Goal: Transaction & Acquisition: Purchase product/service

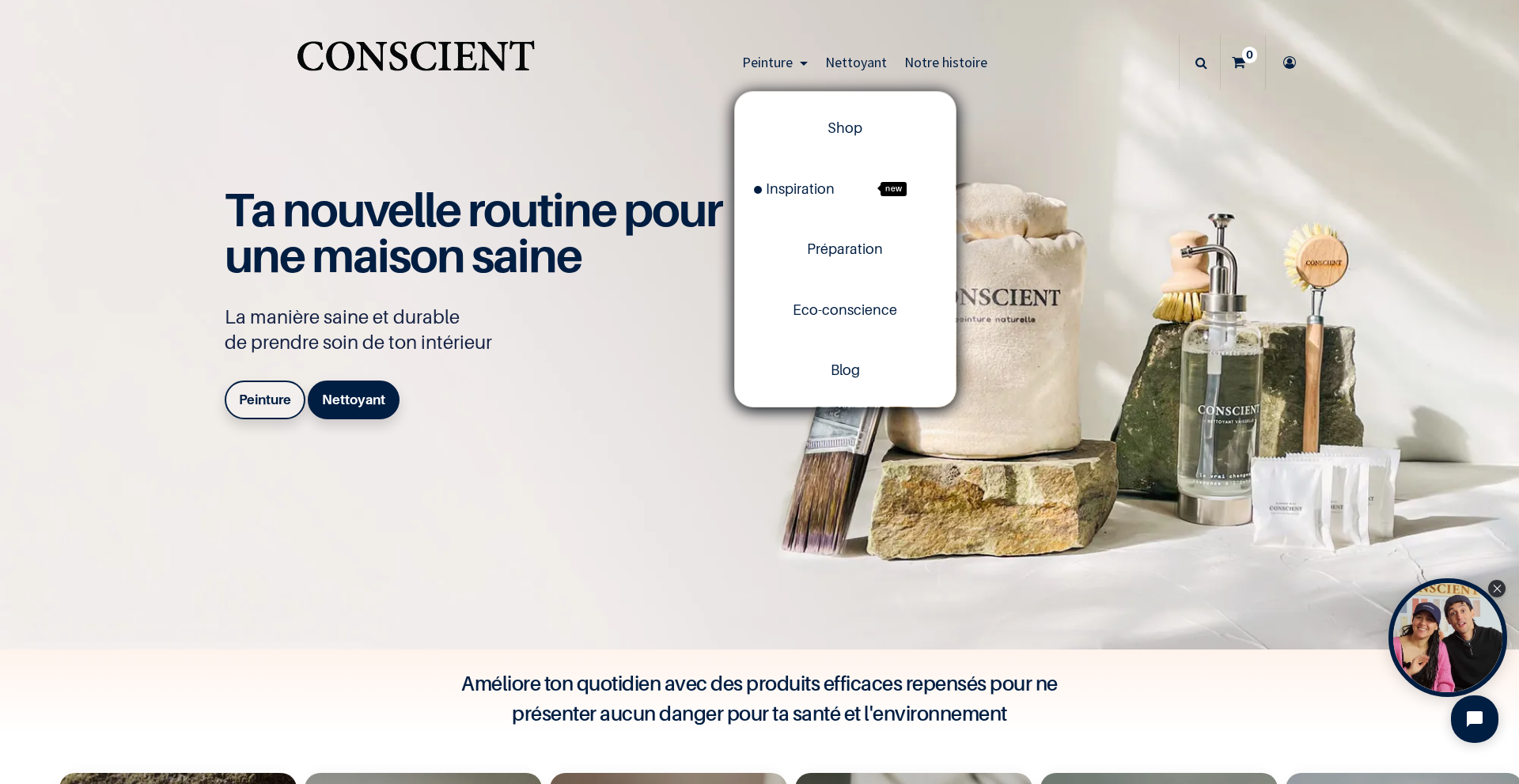
click at [774, 63] on span "Peinture" at bounding box center [767, 62] width 50 height 18
click at [809, 181] on span "Inspiration" at bounding box center [794, 189] width 81 height 16
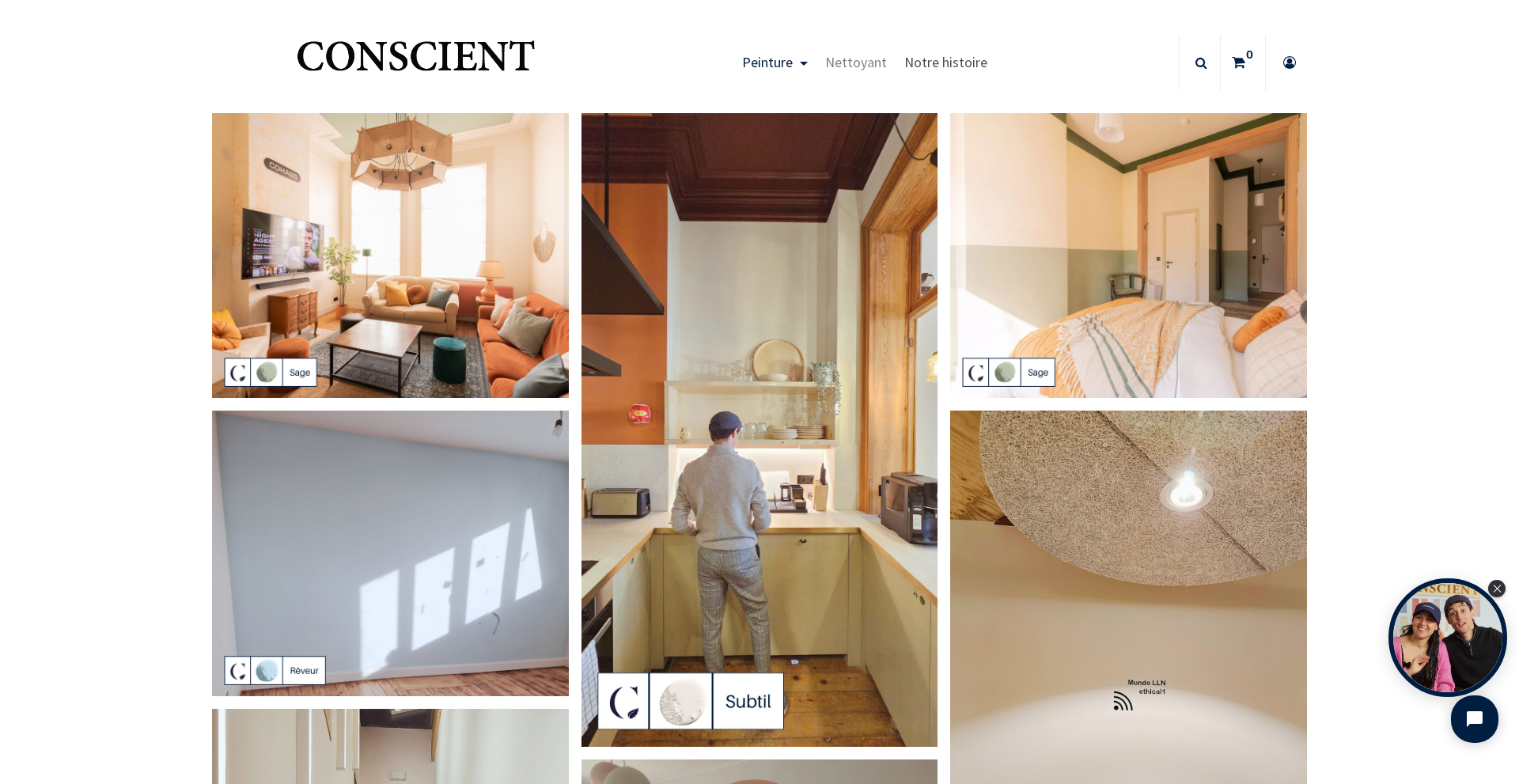
drag, startPoint x: 924, startPoint y: 54, endPoint x: 914, endPoint y: 58, distance: 10.8
click at [924, 54] on span "Notre histoire" at bounding box center [946, 62] width 83 height 18
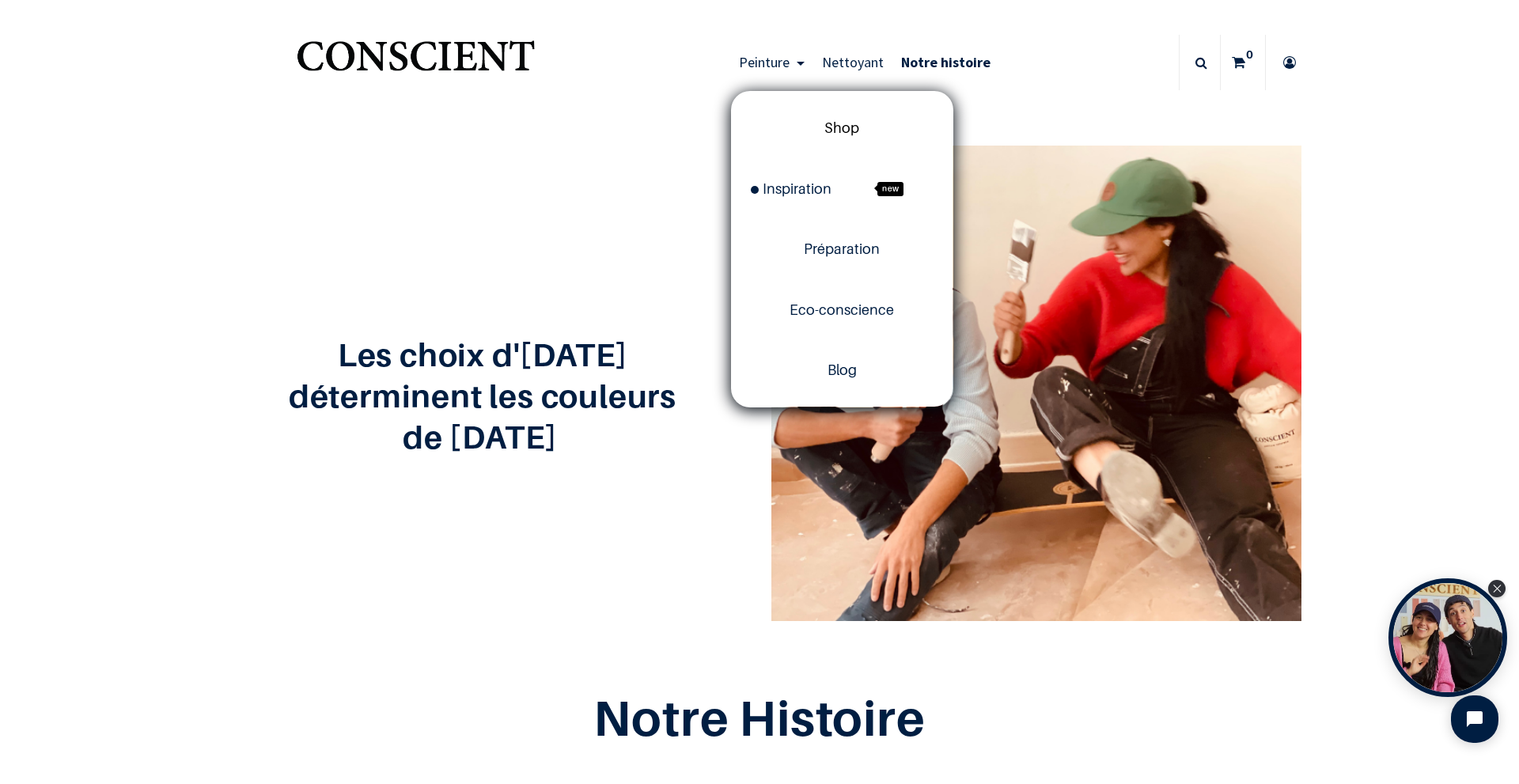
click at [830, 121] on span "Shop" at bounding box center [842, 128] width 35 height 16
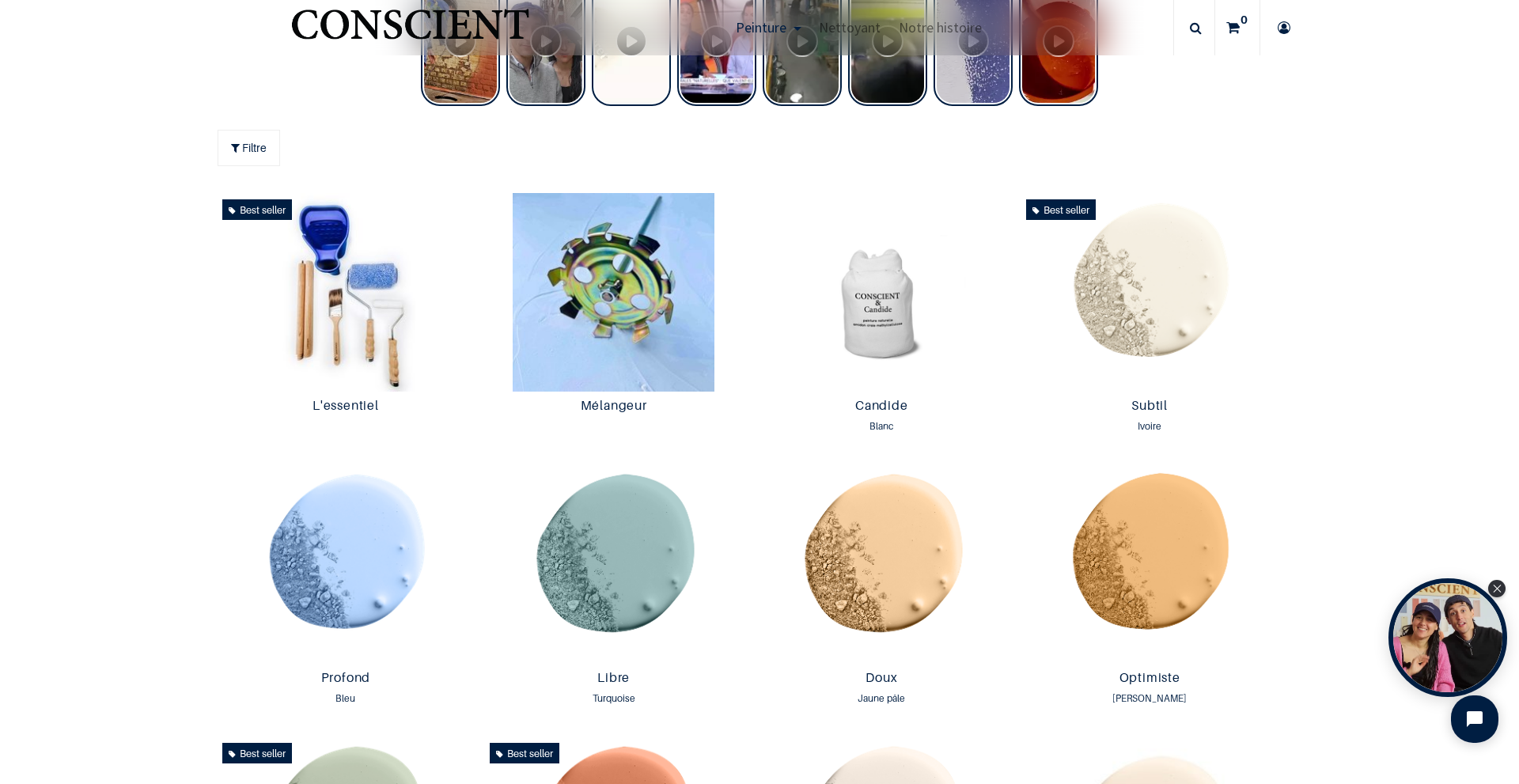
scroll to position [950, 0]
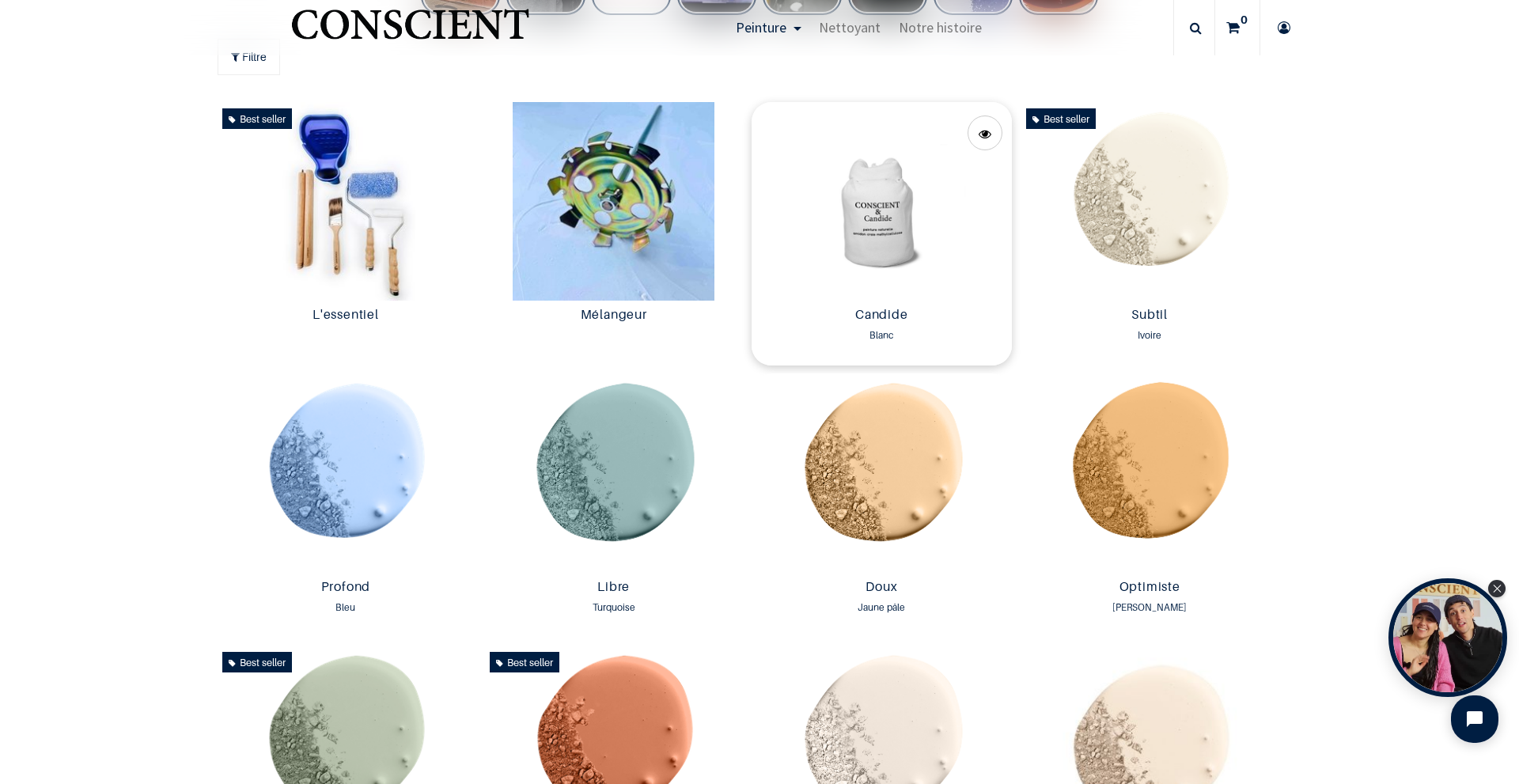
click at [918, 266] on img at bounding box center [881, 201] width 260 height 198
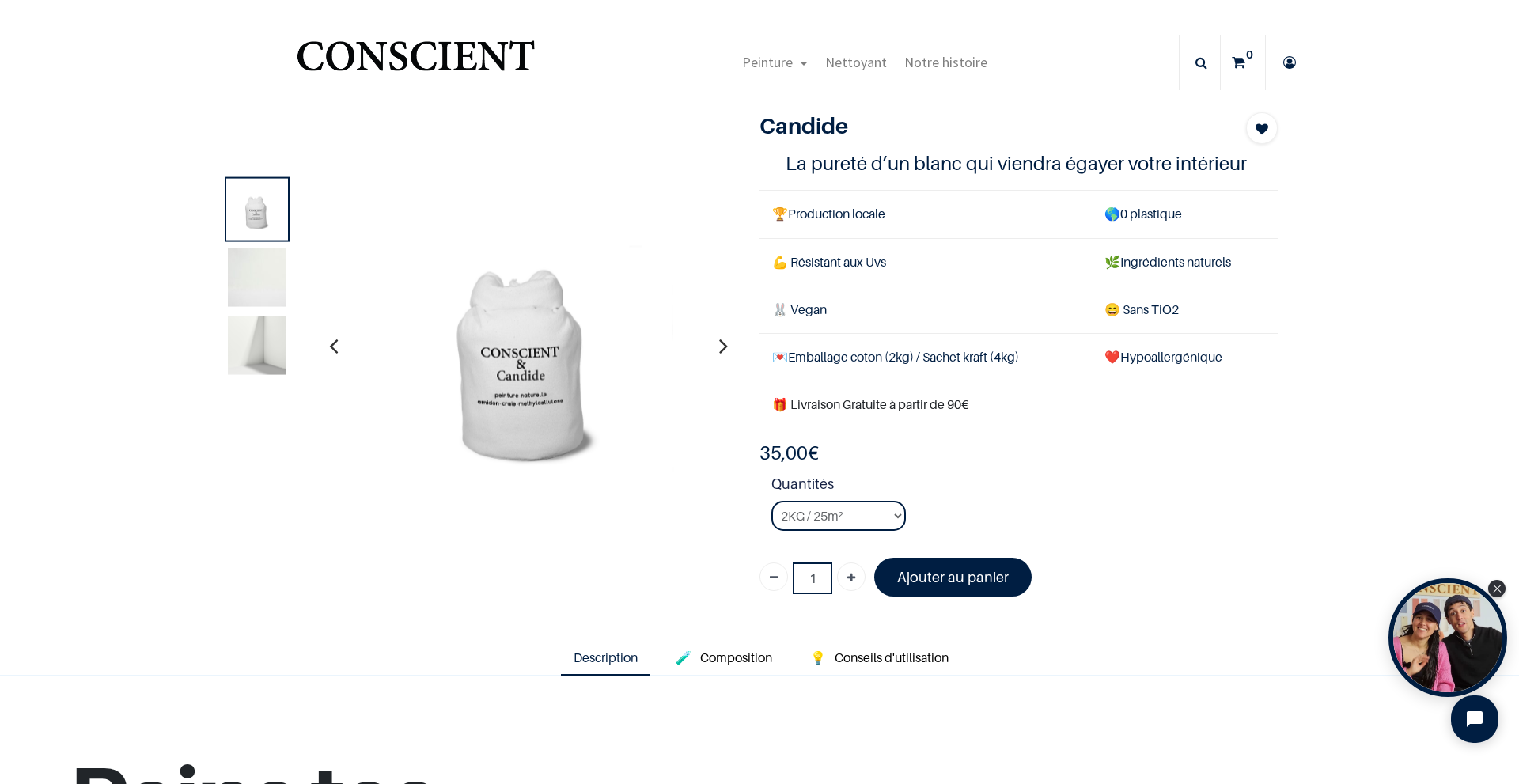
scroll to position [474, 0]
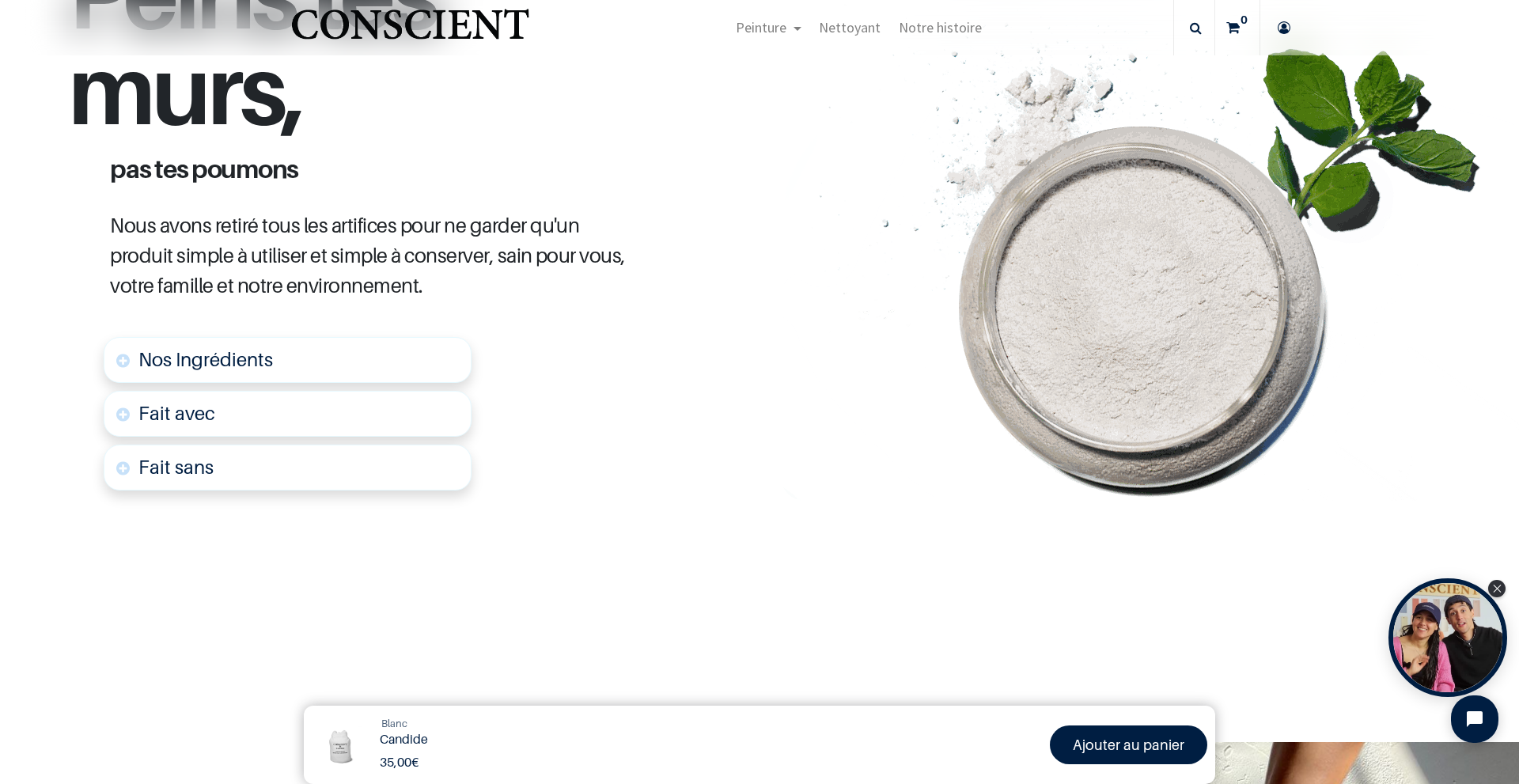
click at [289, 352] on link "Nos Ingrédients" at bounding box center [287, 360] width 368 height 46
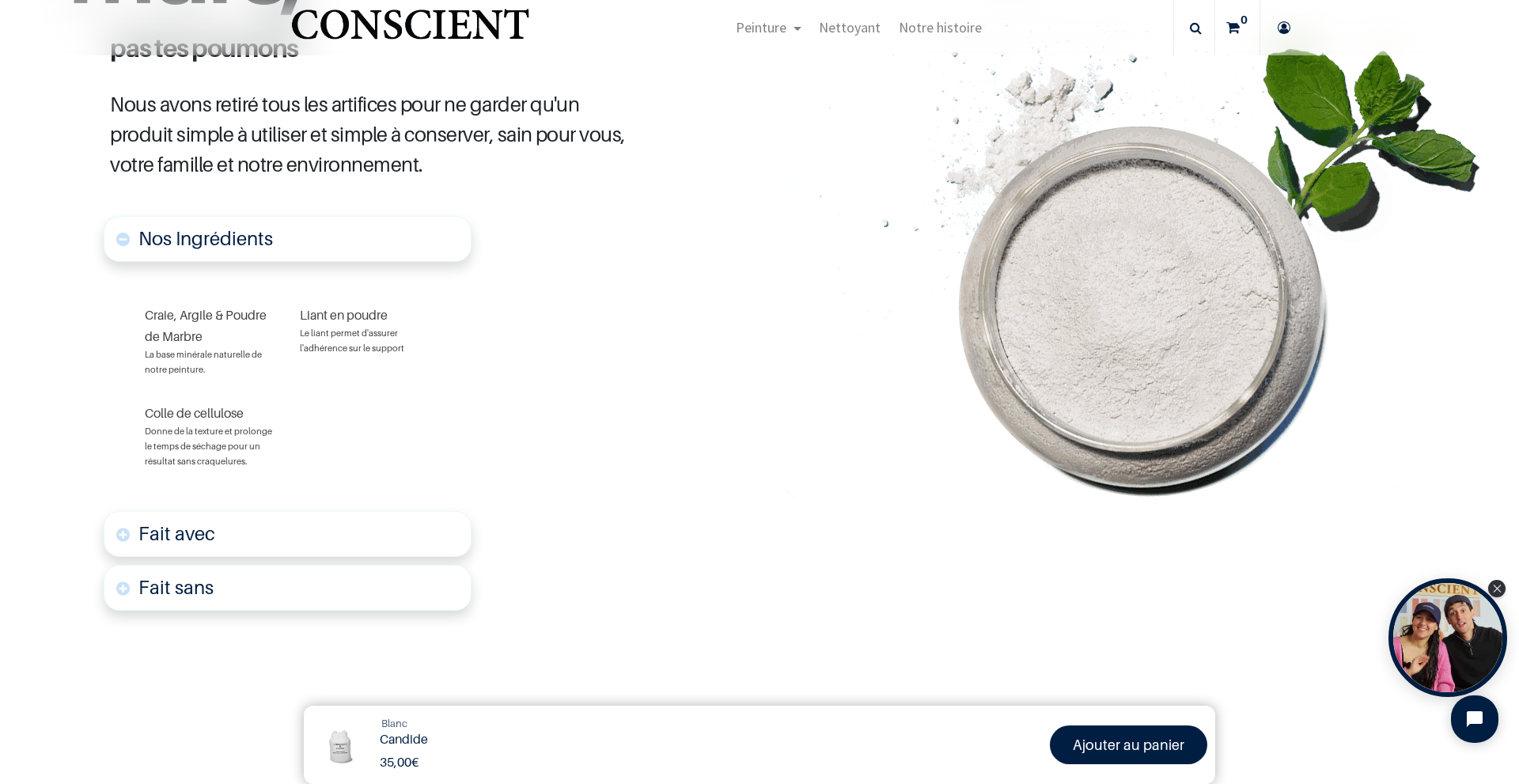
scroll to position [912, 0]
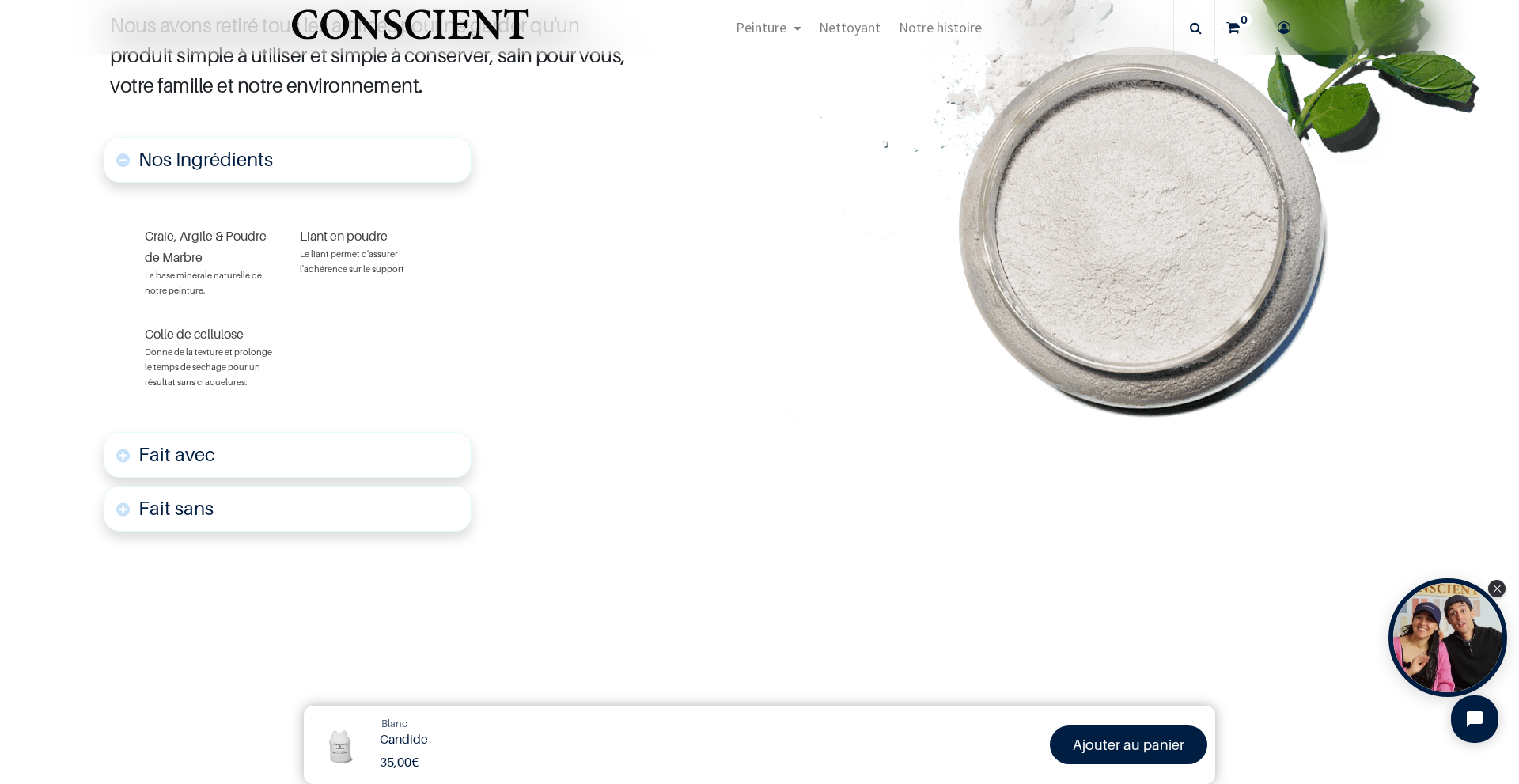
click at [159, 455] on font "Fait avec" at bounding box center [176, 455] width 77 height 23
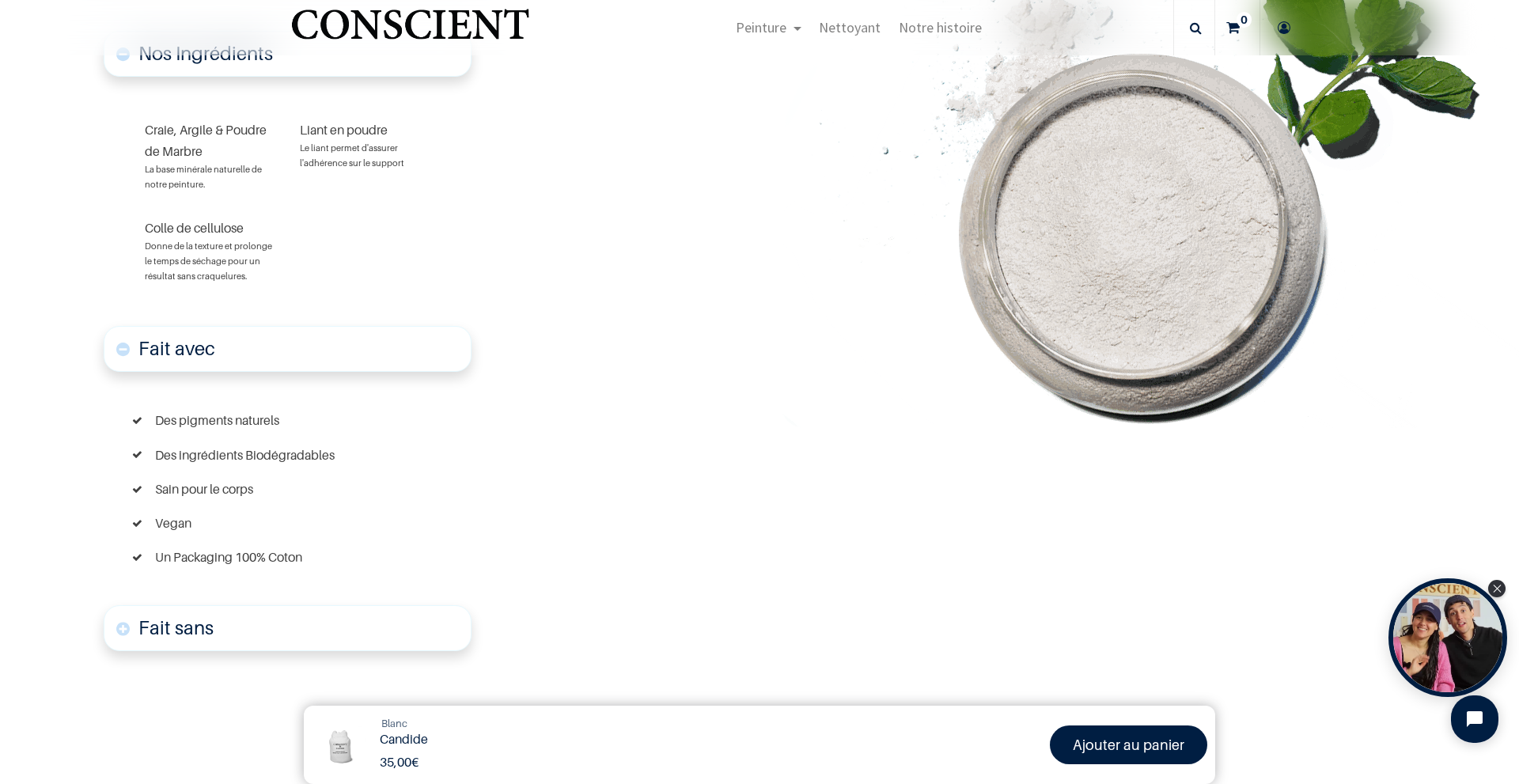
scroll to position [1024, 0]
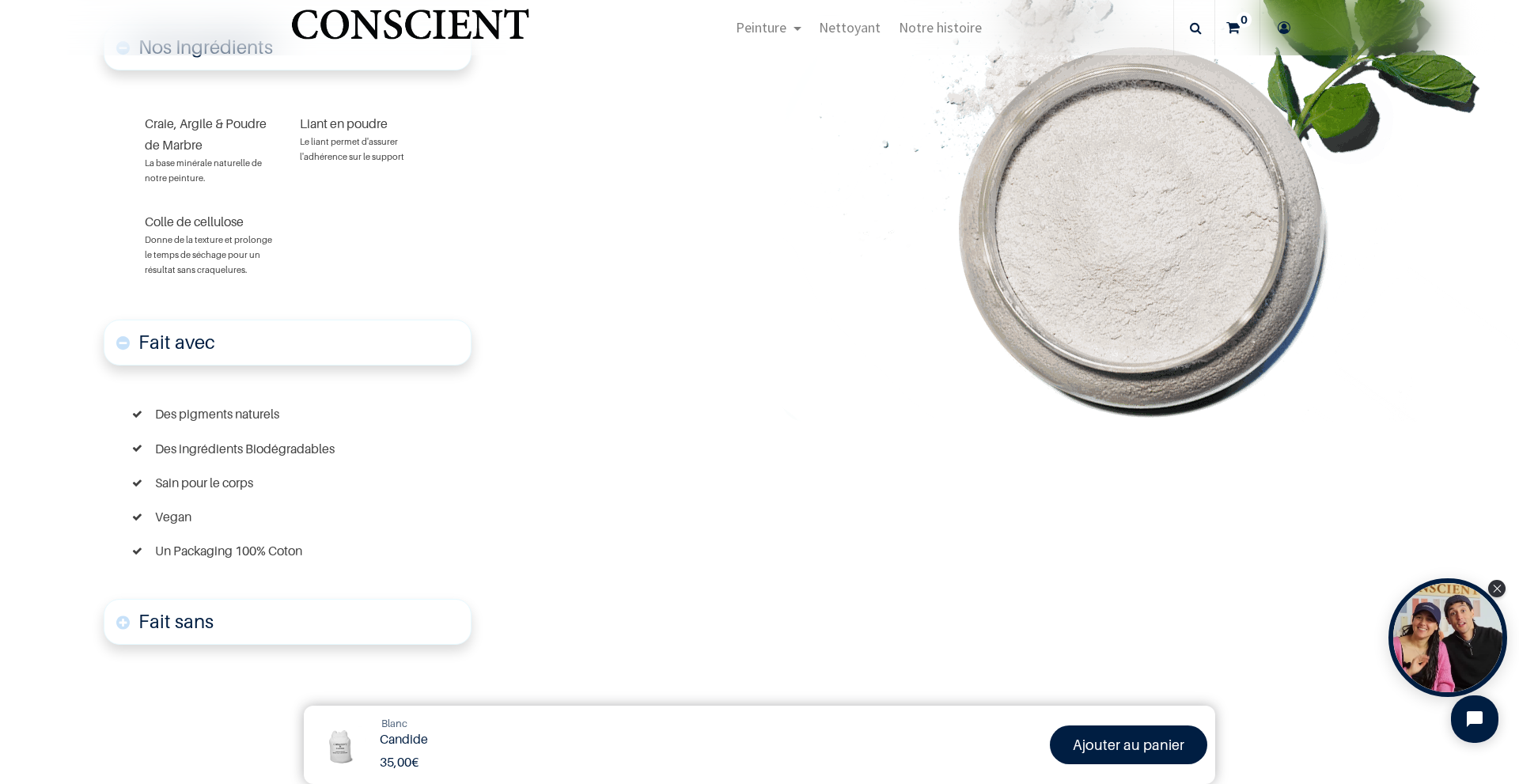
click at [167, 354] on link "Fait avec" at bounding box center [287, 343] width 368 height 46
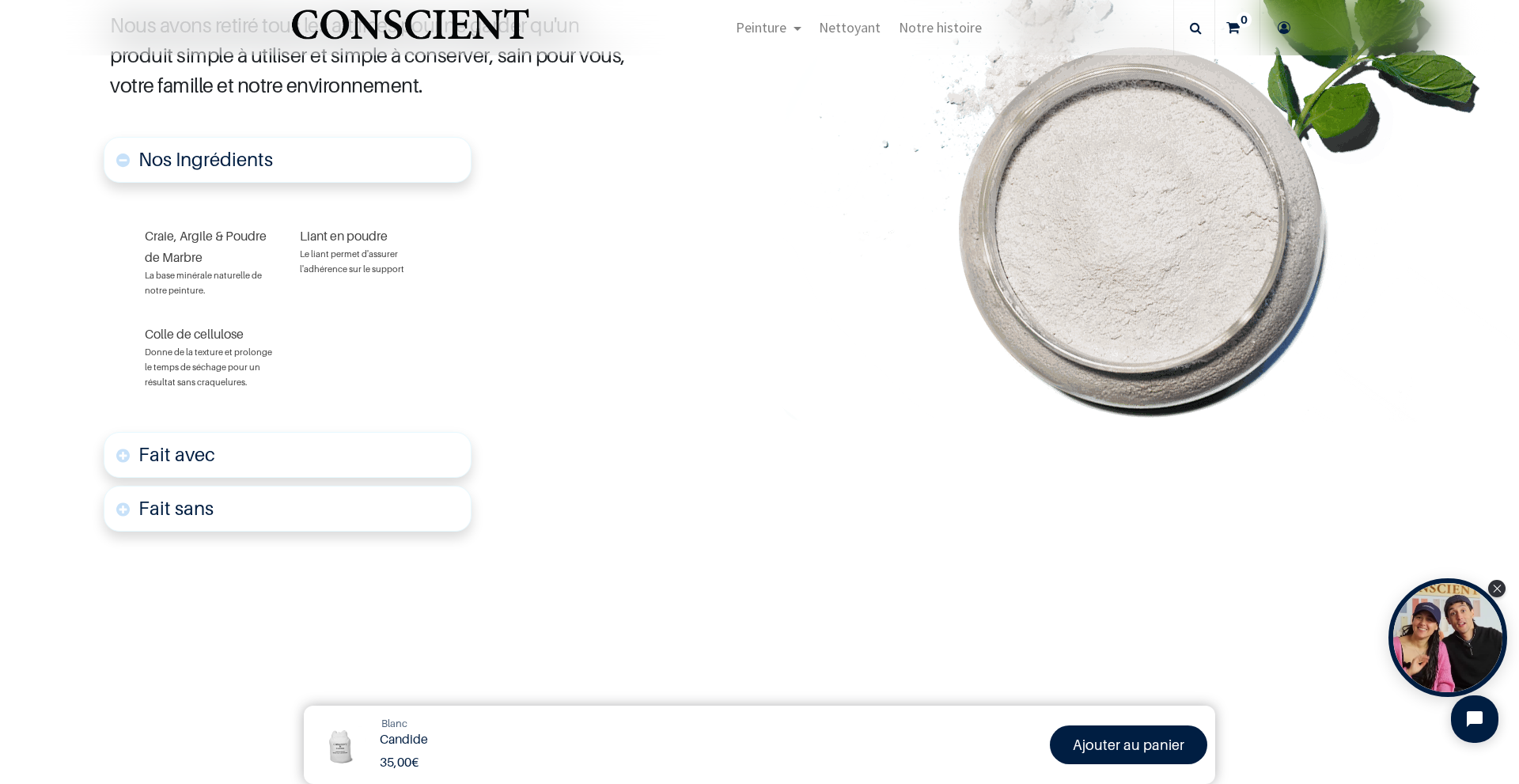
click at [198, 450] on font "Fait avec" at bounding box center [176, 455] width 77 height 23
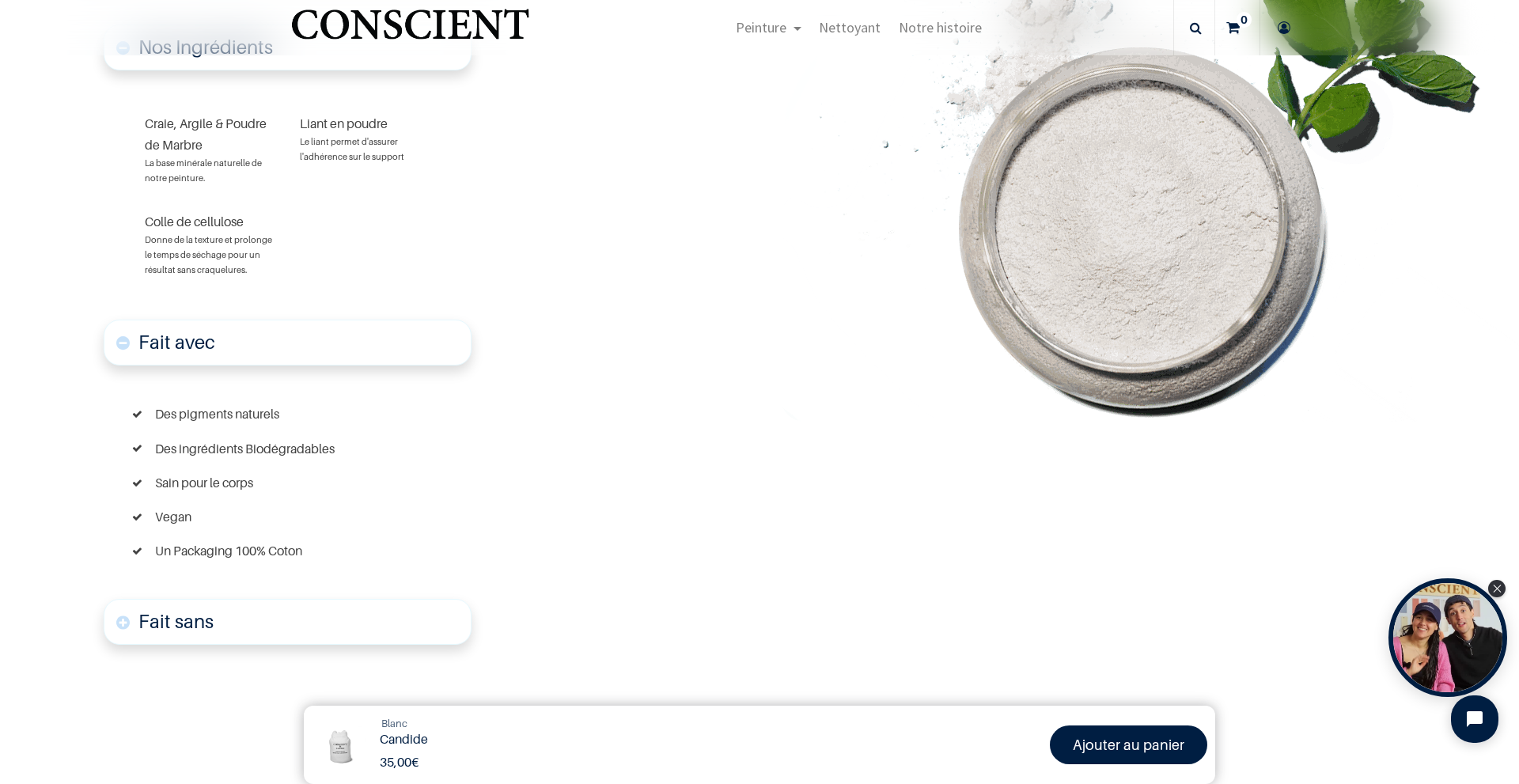
click at [253, 348] on link "Fait avec" at bounding box center [287, 343] width 368 height 46
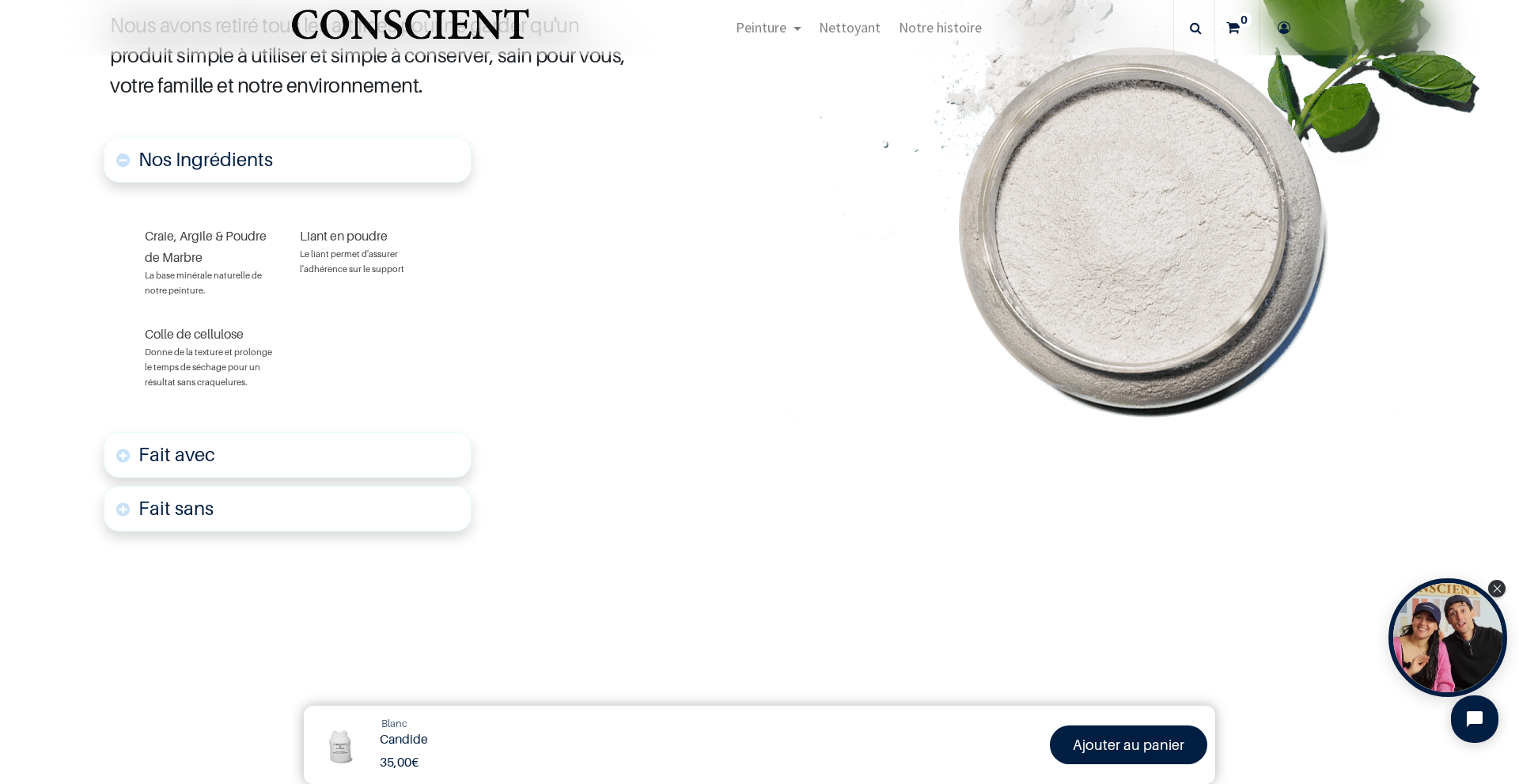
click at [239, 502] on link "Fait sans" at bounding box center [287, 509] width 368 height 46
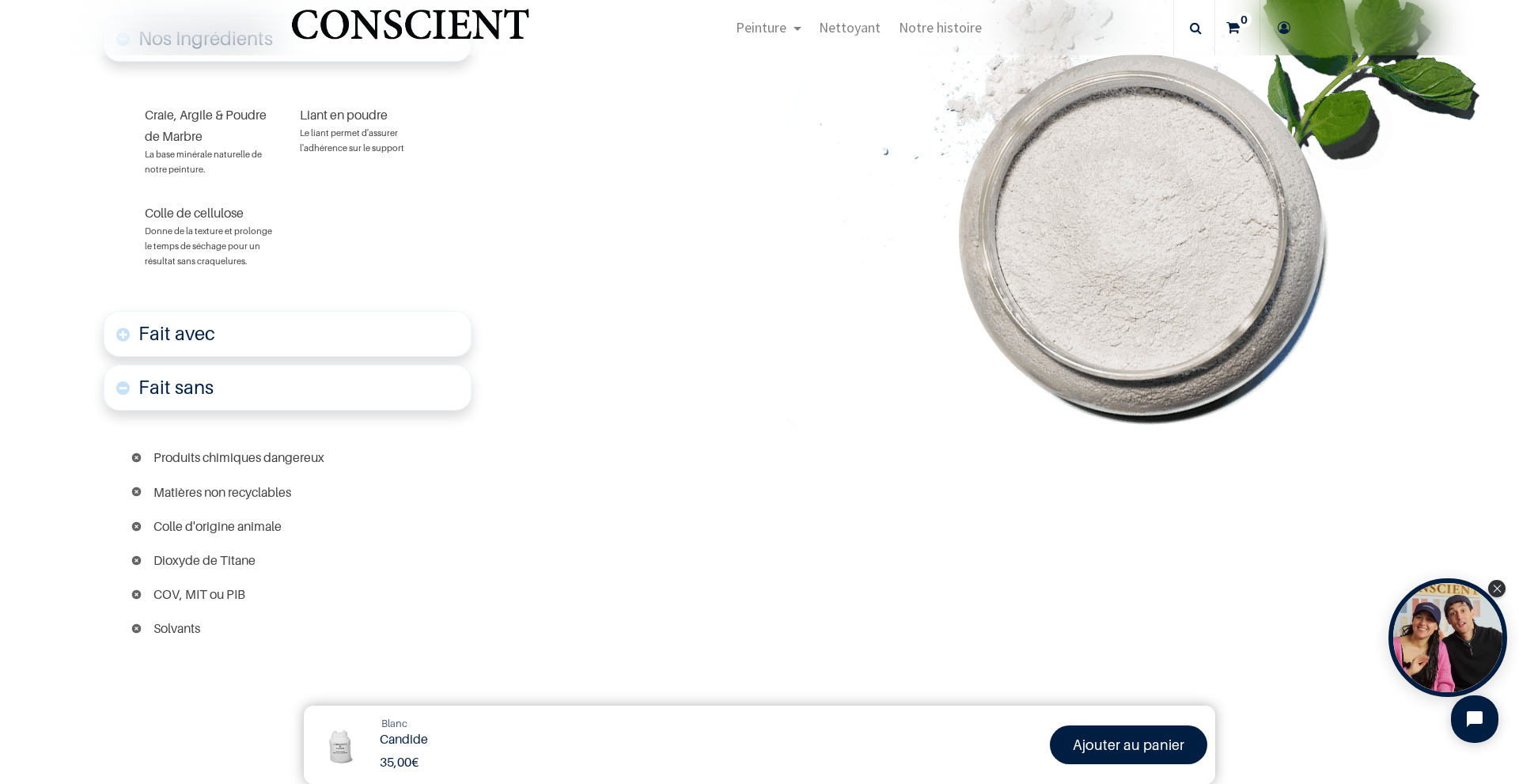
scroll to position [1040, 0]
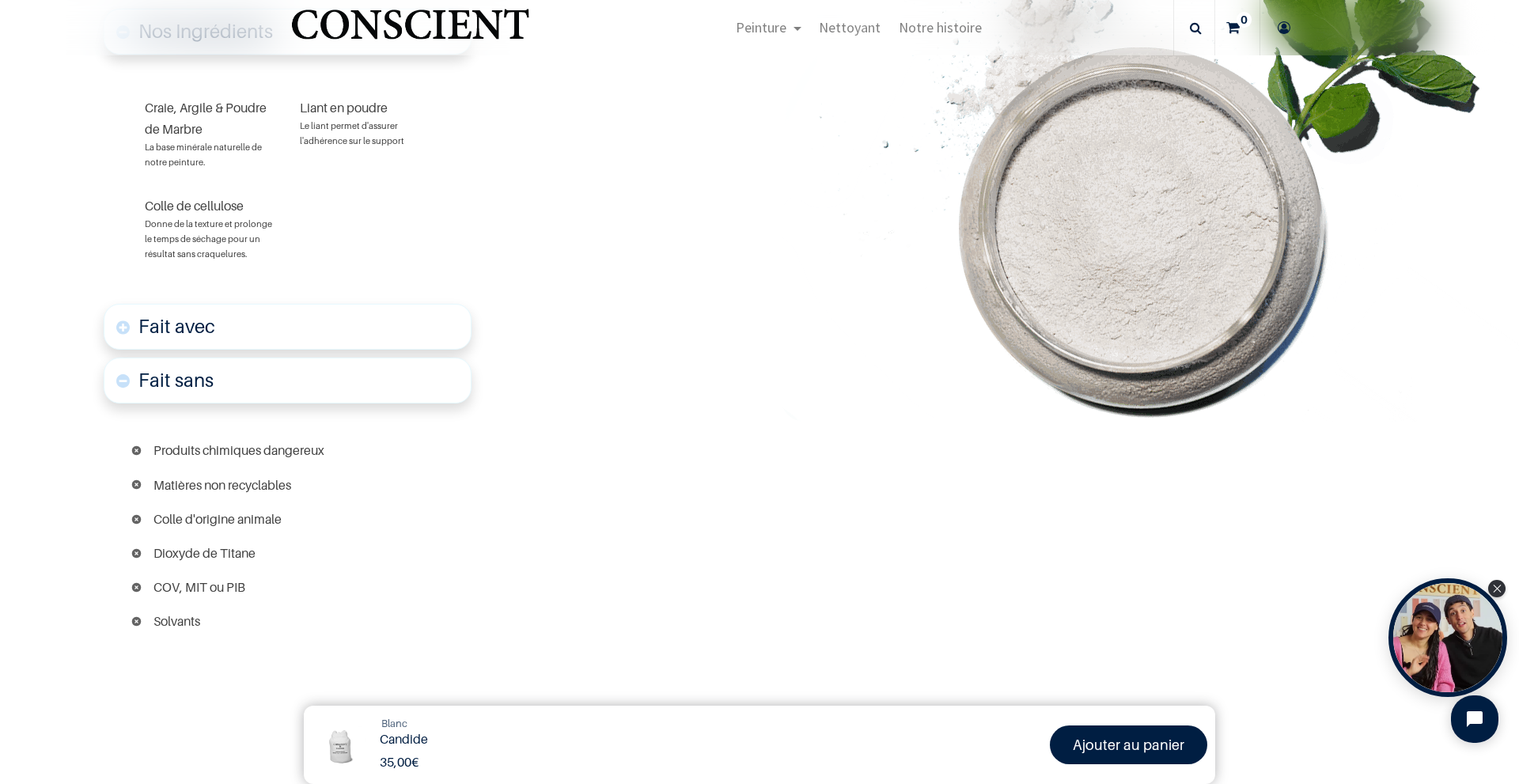
click at [213, 383] on link "Fait sans" at bounding box center [287, 380] width 368 height 46
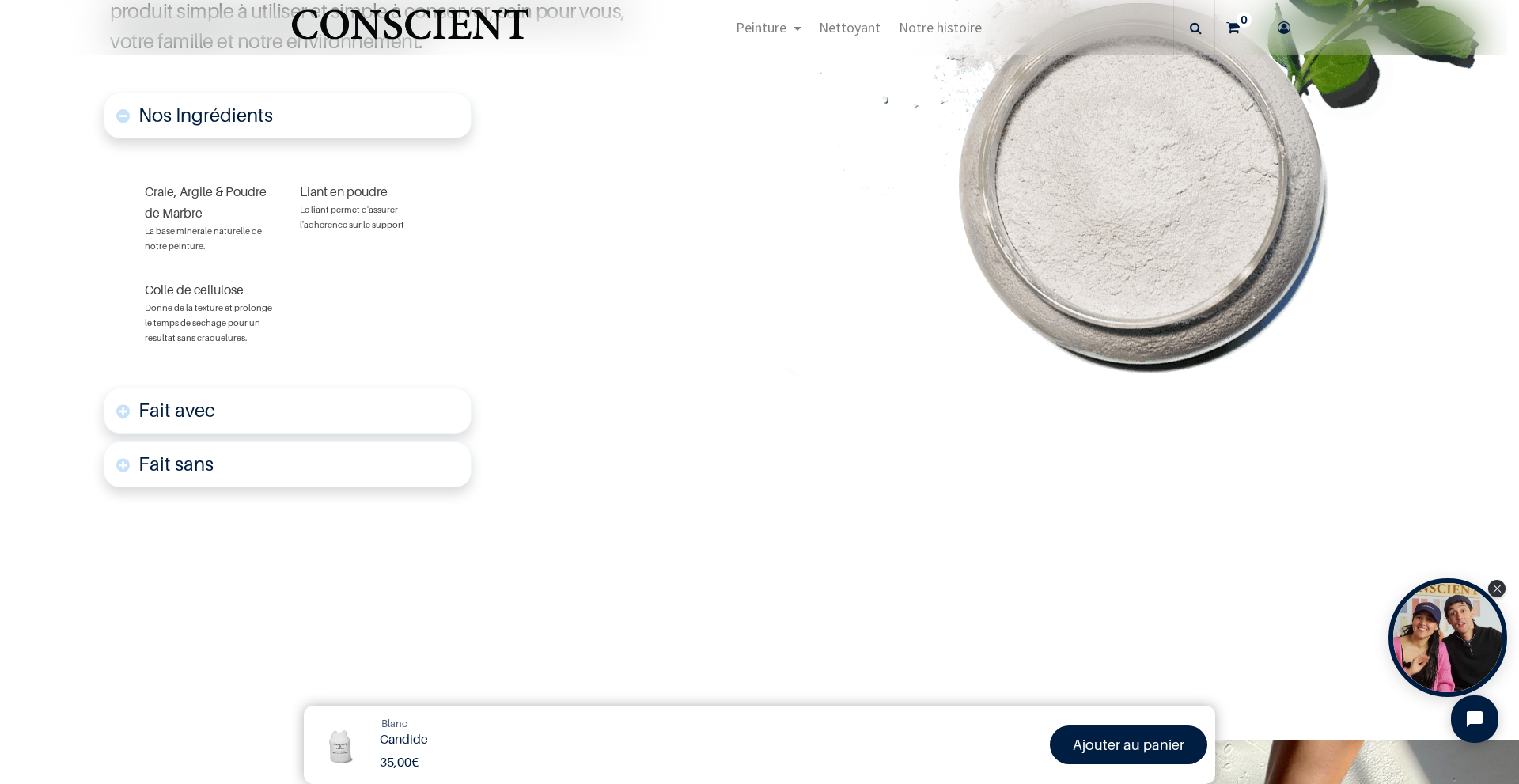
scroll to position [912, 0]
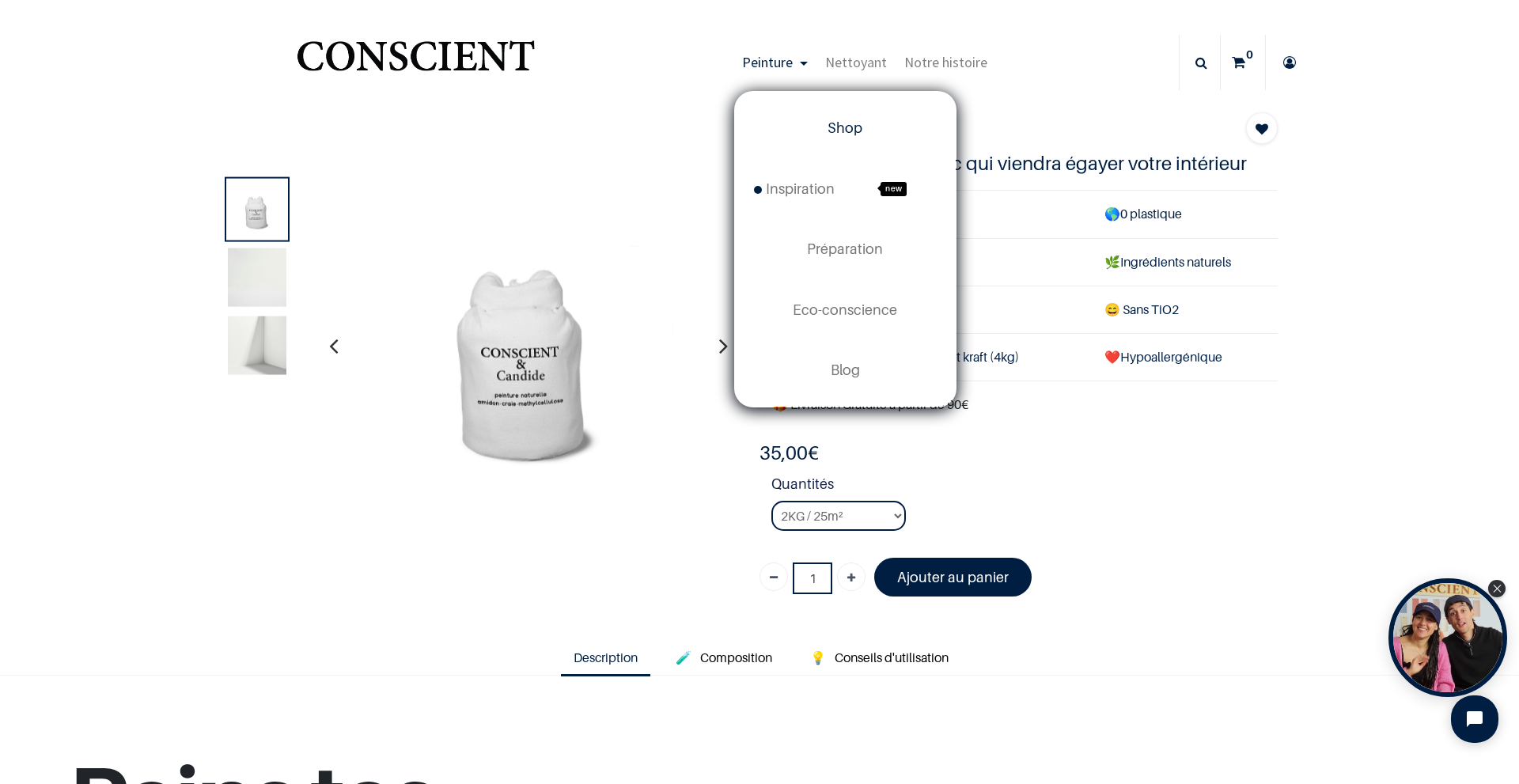
click at [838, 122] on span "Shop" at bounding box center [845, 128] width 35 height 16
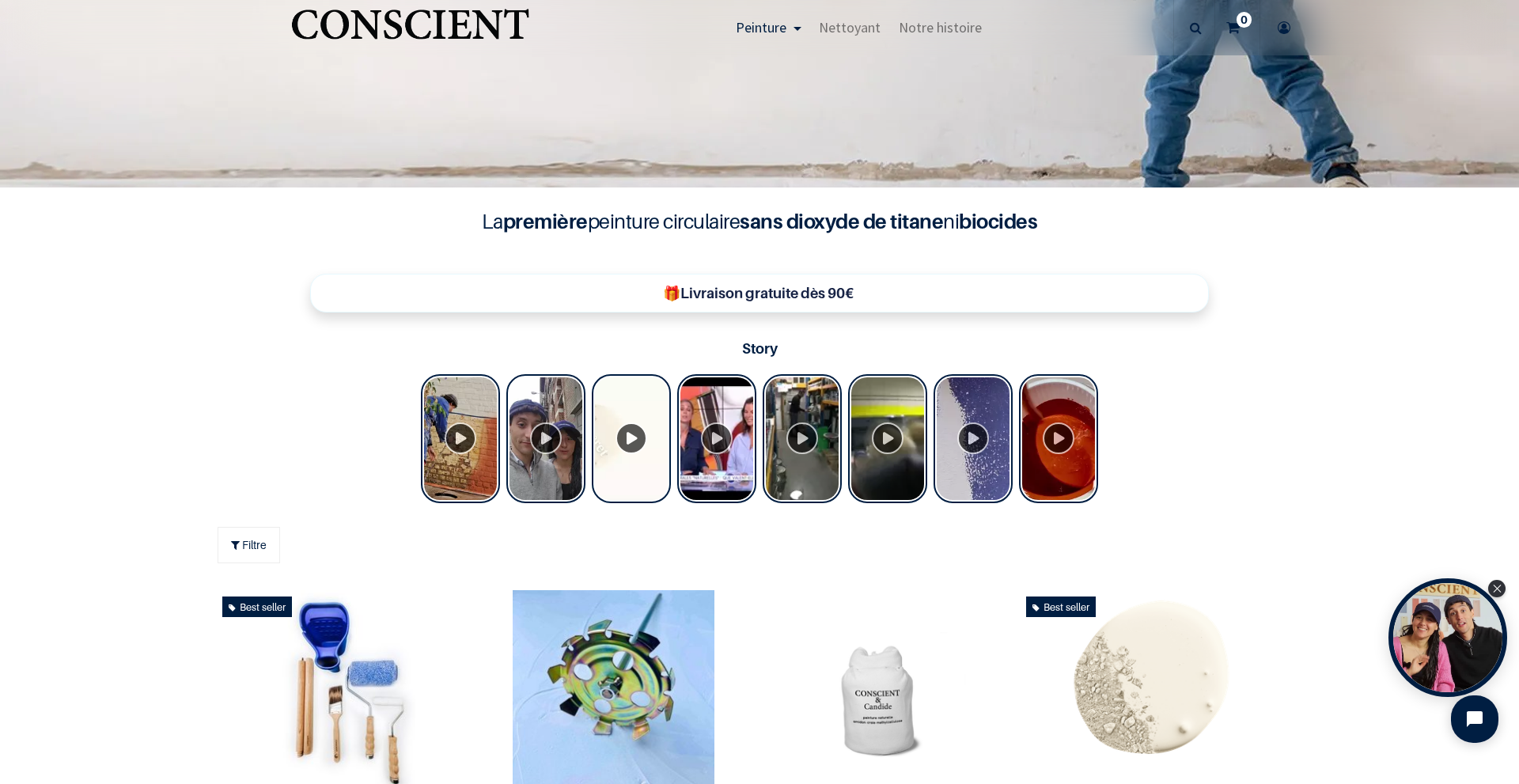
scroll to position [475, 0]
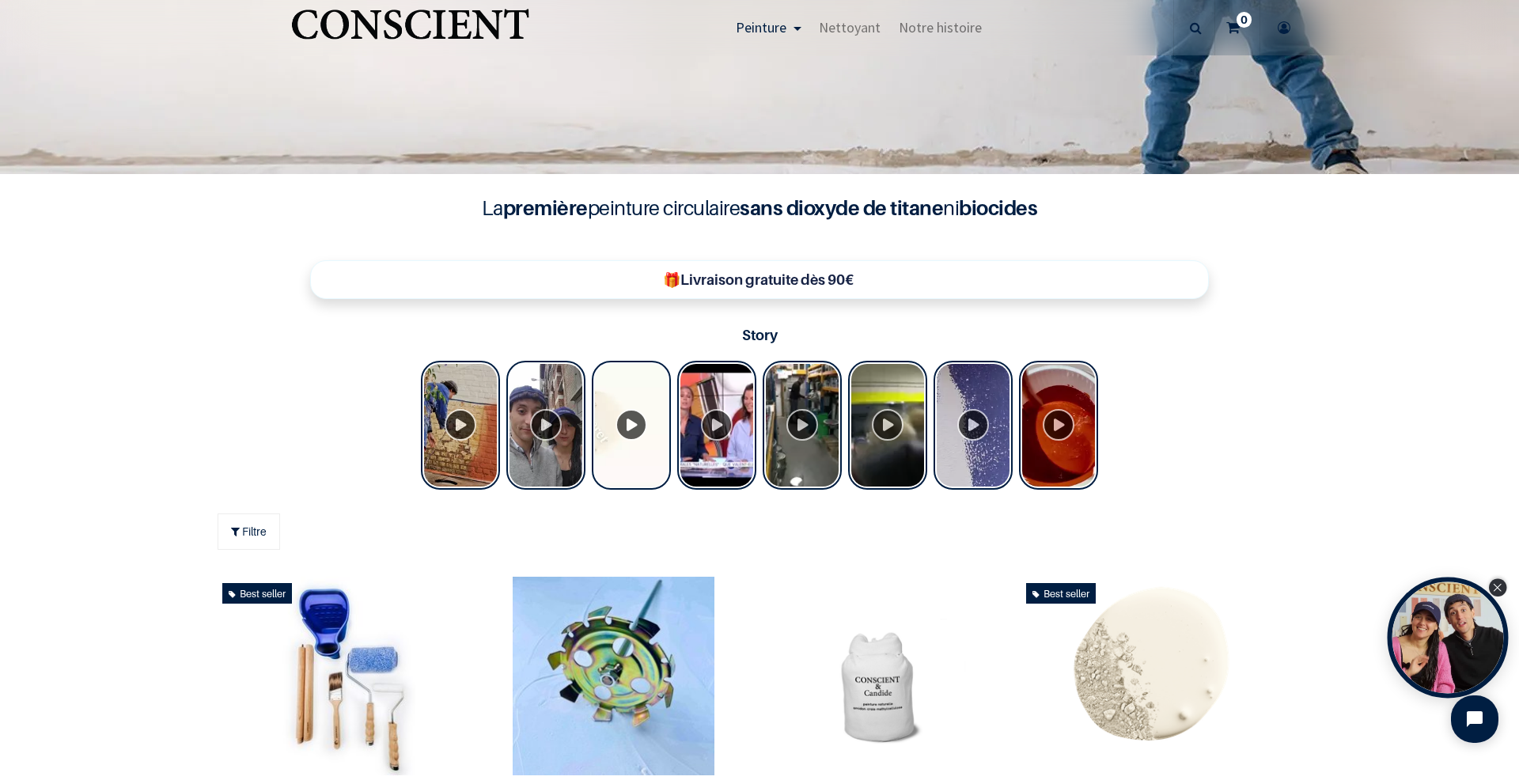
click at [1499, 584] on icon "Close Tolstoy widget" at bounding box center [1497, 588] width 9 height 8
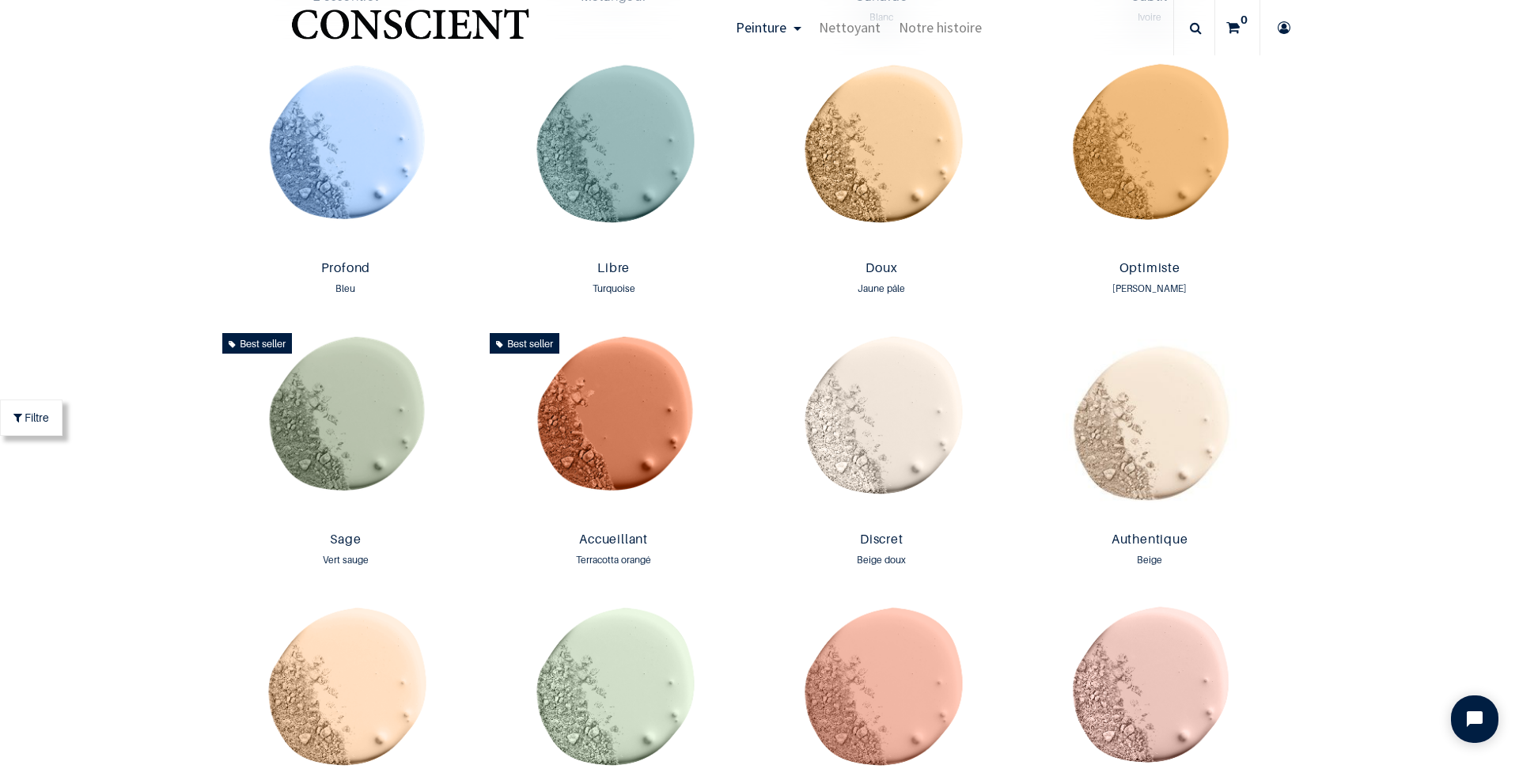
scroll to position [1108, 0]
